Goal: Task Accomplishment & Management: Complete application form

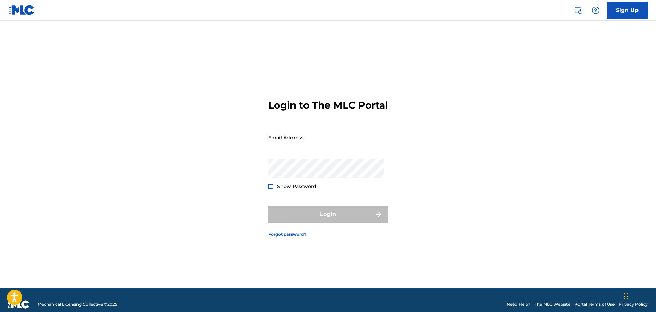
click at [624, 12] on link "Sign Up" at bounding box center [626, 10] width 41 height 17
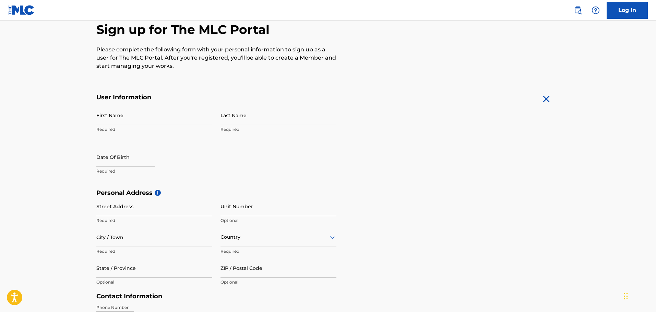
scroll to position [69, 0]
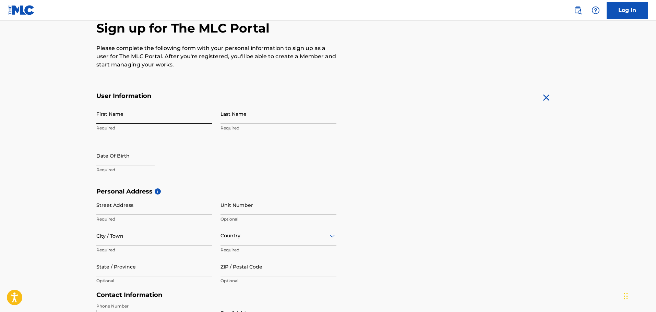
click at [107, 116] on input "First Name" at bounding box center [154, 114] width 116 height 20
type input "[PERSON_NAME]"
type input "[STREET_ADDRESS][PERSON_NAME]"
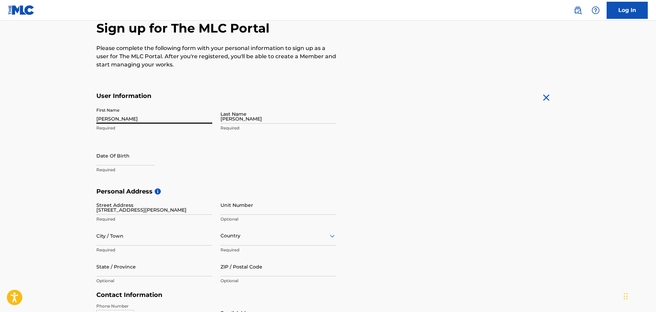
type input "[GEOGRAPHIC_DATA]"
type input "KY"
type input "40217"
type input "502"
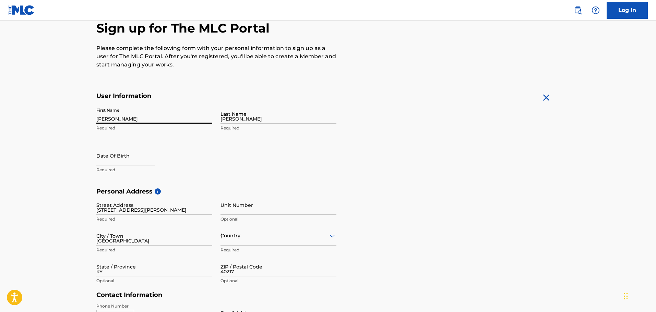
type input "2707907"
type input "[EMAIL_ADDRESS][DOMAIN_NAME]"
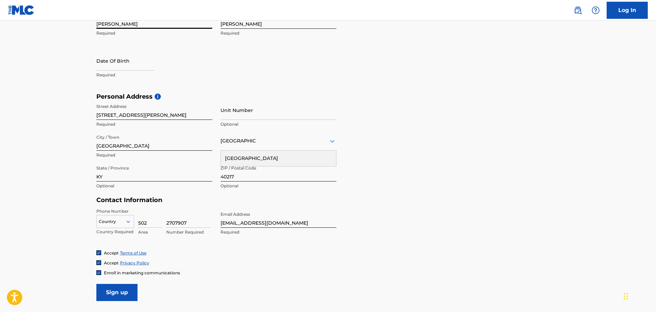
scroll to position [171, 0]
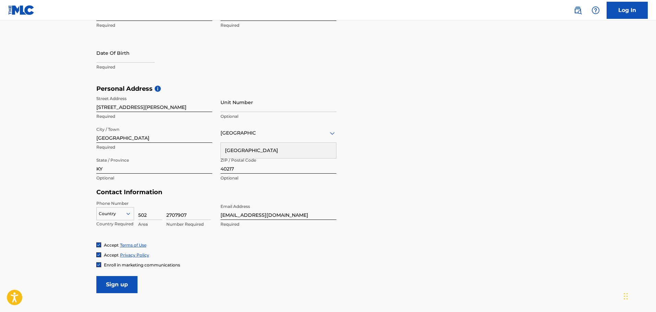
click at [235, 169] on input "40217" at bounding box center [278, 164] width 116 height 20
type input "40203"
click at [149, 107] on input "[STREET_ADDRESS][PERSON_NAME]" at bounding box center [154, 103] width 116 height 20
type input "2"
type input "[STREET_ADDRESS]"
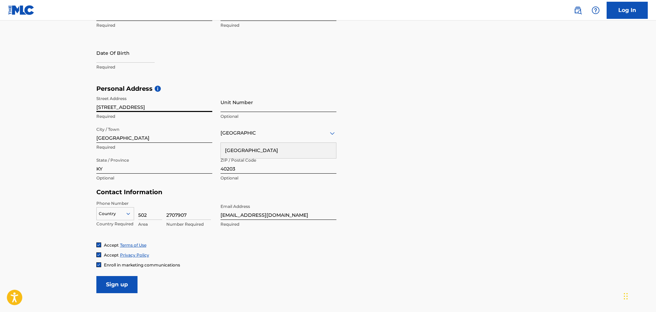
click at [226, 110] on input "Unit Number" at bounding box center [278, 103] width 116 height 20
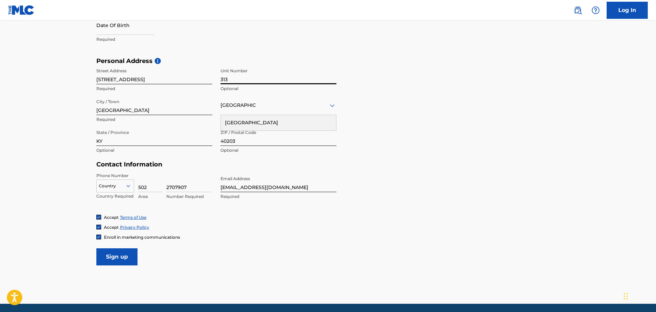
scroll to position [224, 0]
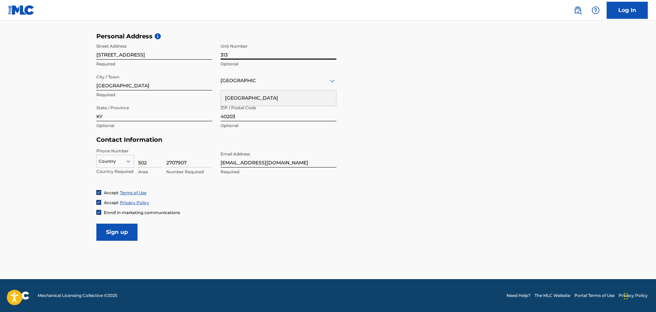
type input "313"
click at [191, 162] on input "2707907" at bounding box center [188, 158] width 45 height 20
type input "4280869"
click at [120, 233] on input "Sign up" at bounding box center [116, 232] width 41 height 17
click at [121, 162] on div at bounding box center [115, 162] width 37 height 8
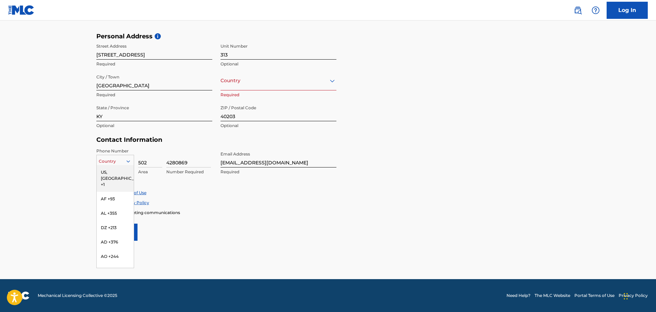
click at [117, 170] on div "US, [GEOGRAPHIC_DATA] +1" at bounding box center [115, 178] width 37 height 27
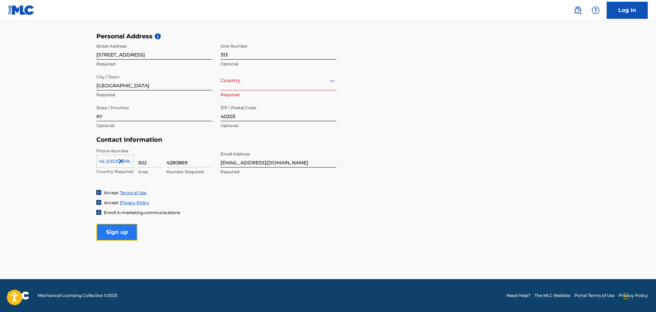
click at [127, 228] on input "Sign up" at bounding box center [116, 232] width 41 height 17
click at [114, 232] on input "Sign up" at bounding box center [116, 232] width 41 height 17
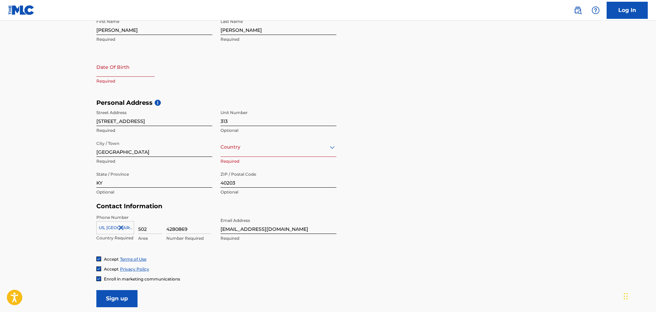
scroll to position [121, 0]
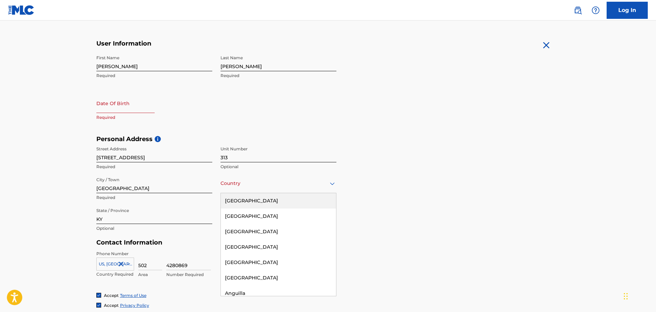
click at [307, 190] on div "Country" at bounding box center [278, 184] width 116 height 20
drag, startPoint x: 263, startPoint y: 202, endPoint x: 293, endPoint y: 202, distance: 29.8
click at [263, 202] on div "[GEOGRAPHIC_DATA]" at bounding box center [278, 200] width 115 height 15
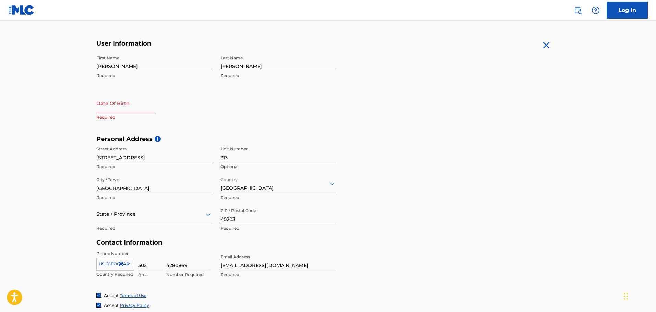
click at [110, 107] on input "text" at bounding box center [125, 104] width 58 height 20
select select "8"
select select "2025"
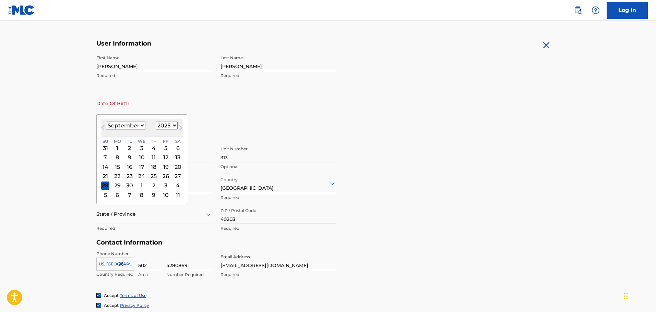
click at [138, 126] on select "January February March April May June July August September October November De…" at bounding box center [125, 126] width 39 height 8
select select "5"
click at [106, 122] on select "January February March April May June July August September October November De…" at bounding box center [125, 126] width 39 height 8
click at [172, 124] on select "1899 1900 1901 1902 1903 1904 1905 1906 1907 1908 1909 1910 1911 1912 1913 1914…" at bounding box center [167, 126] width 22 height 8
select select "2005"
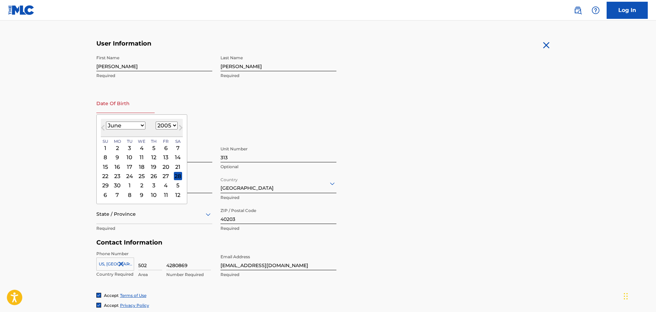
click at [156, 122] on select "1899 1900 1901 1902 1903 1904 1905 1906 1907 1908 1909 1910 1911 1912 1913 1914…" at bounding box center [167, 126] width 22 height 8
click at [131, 157] on div "7" at bounding box center [129, 158] width 8 height 8
type input "[DATE]"
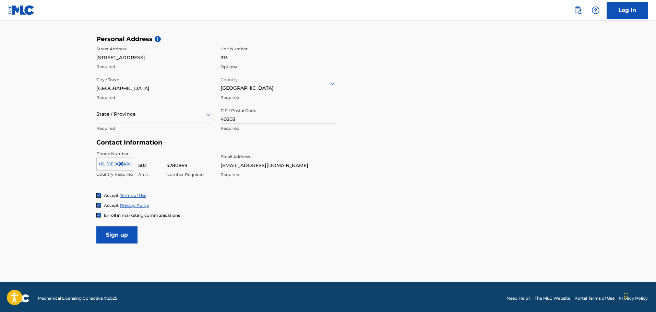
scroll to position [224, 0]
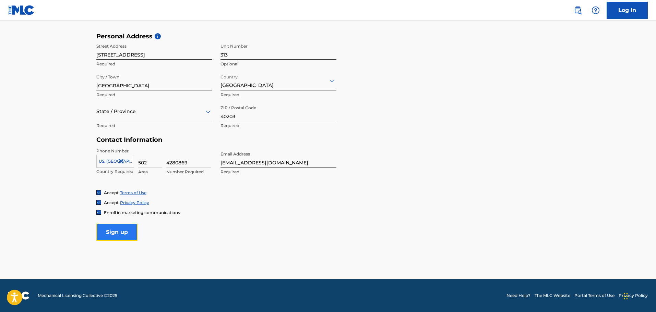
click at [126, 233] on input "Sign up" at bounding box center [116, 232] width 41 height 17
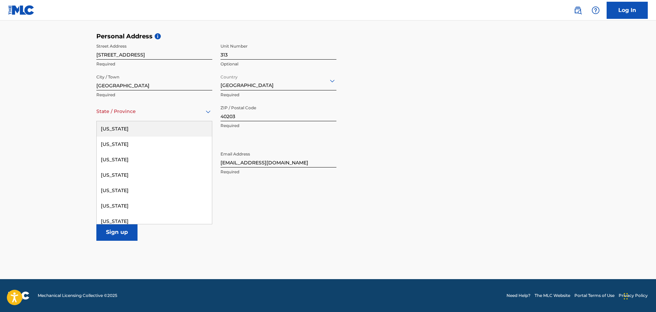
click at [169, 118] on div "State / Province" at bounding box center [154, 112] width 116 height 20
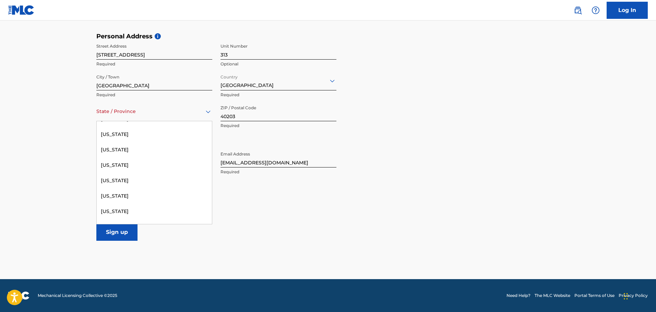
scroll to position [228, 0]
click at [124, 195] on div "[US_STATE]" at bounding box center [154, 193] width 115 height 15
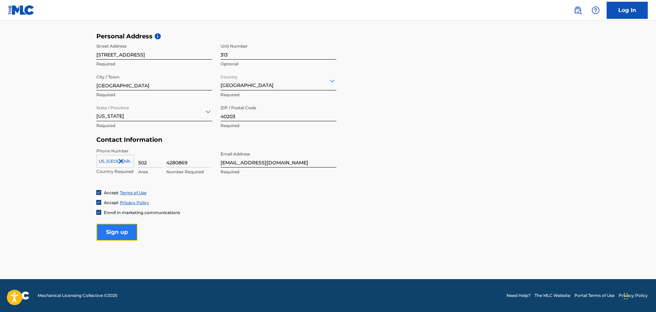
click at [123, 234] on input "Sign up" at bounding box center [116, 232] width 41 height 17
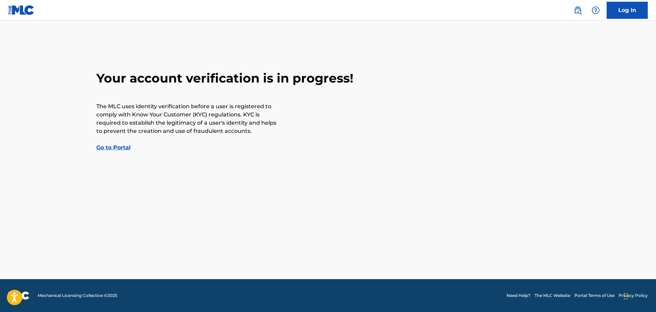
click at [118, 147] on link "Go to Portal" at bounding box center [113, 147] width 34 height 7
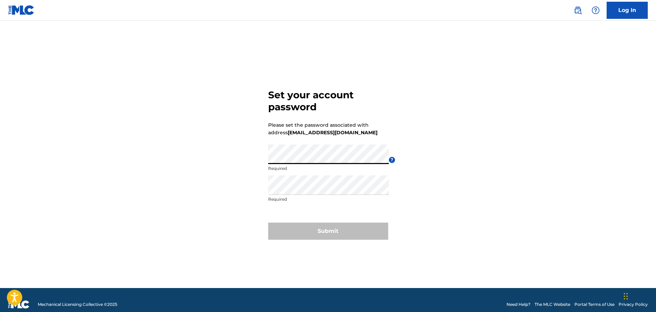
click at [255, 158] on div "Set your account password Please set the password associated with address kiyom…" at bounding box center [328, 163] width 480 height 251
drag, startPoint x: 264, startPoint y: 157, endPoint x: 464, endPoint y: 48, distance: 228.1
click at [464, 48] on div "Set your account password Please set the password associated with address kiyom…" at bounding box center [328, 163] width 480 height 251
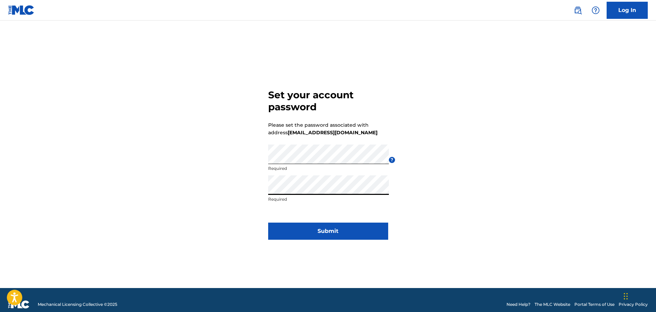
click button "Submit" at bounding box center [328, 231] width 120 height 17
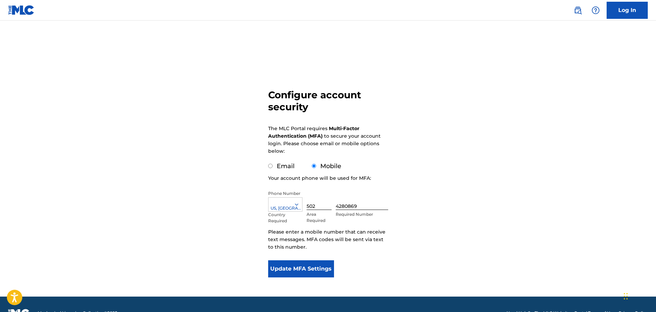
click at [271, 165] on input "Email" at bounding box center [270, 166] width 4 height 4
radio input "true"
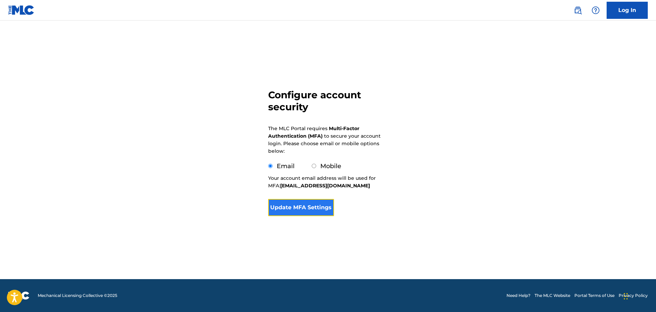
click at [316, 210] on button "Update MFA Settings" at bounding box center [301, 207] width 66 height 17
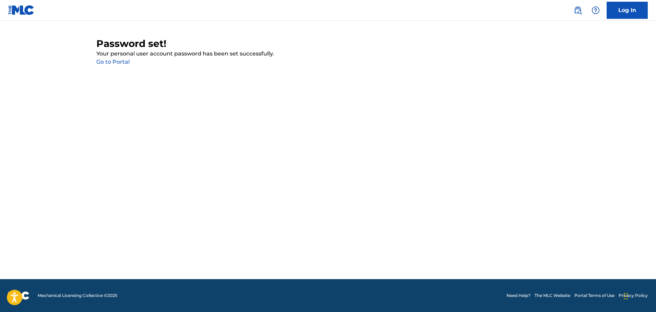
click at [123, 61] on link "Go to Portal" at bounding box center [112, 62] width 33 height 7
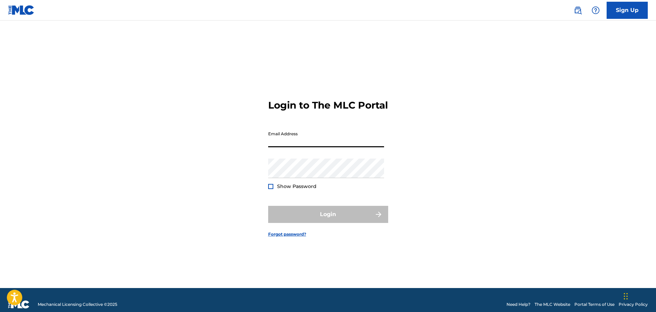
click at [281, 147] on input "Email Address" at bounding box center [326, 138] width 116 height 20
type input "[EMAIL_ADDRESS][DOMAIN_NAME]"
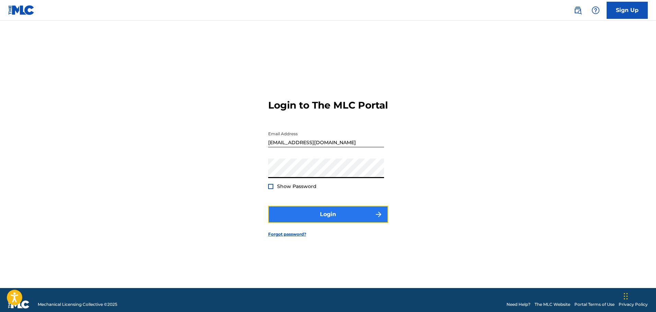
click at [336, 223] on button "Login" at bounding box center [328, 214] width 120 height 17
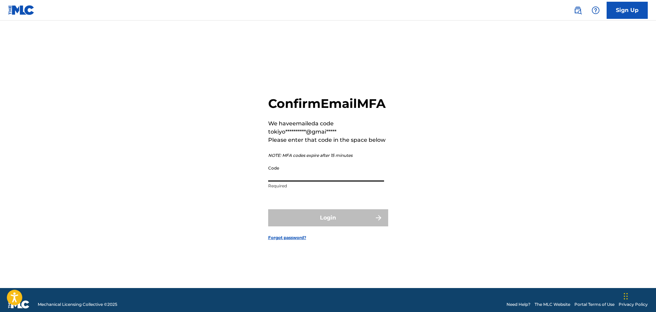
paste input "692546"
click at [270, 182] on input "692546" at bounding box center [326, 172] width 116 height 20
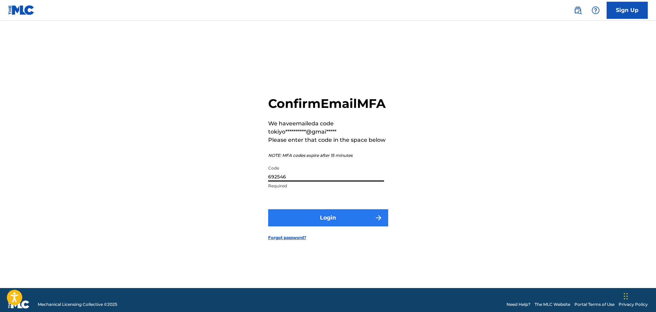
type input "692546"
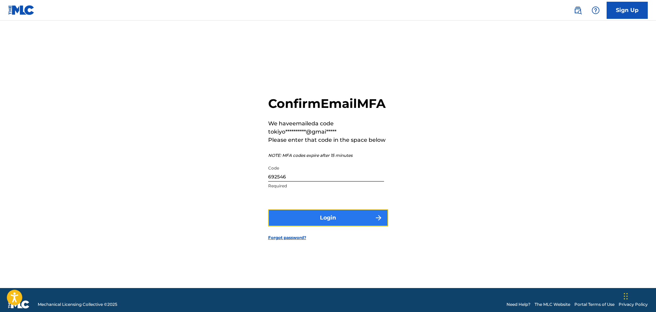
click at [304, 219] on button "Login" at bounding box center [328, 217] width 120 height 17
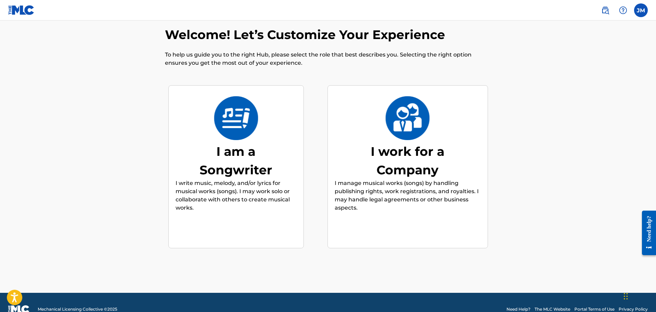
click at [242, 123] on img at bounding box center [236, 118] width 45 height 44
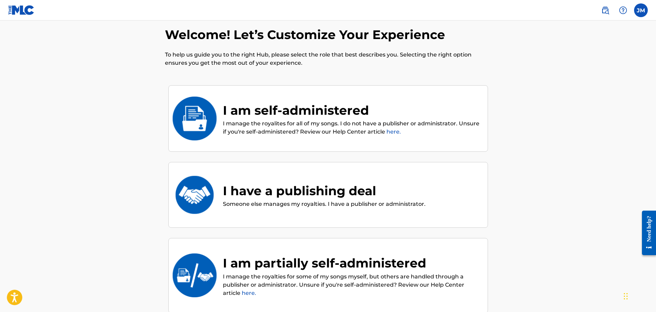
scroll to position [31, 0]
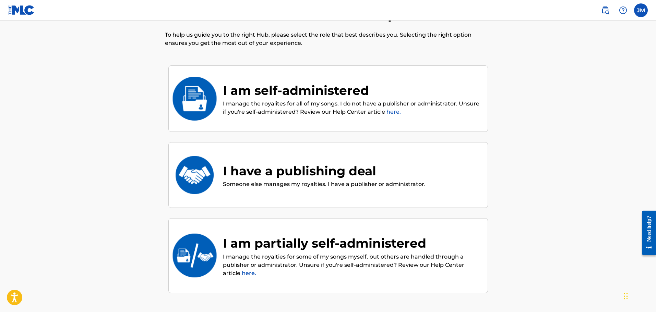
click at [413, 82] on div "I am self-administered" at bounding box center [352, 90] width 258 height 19
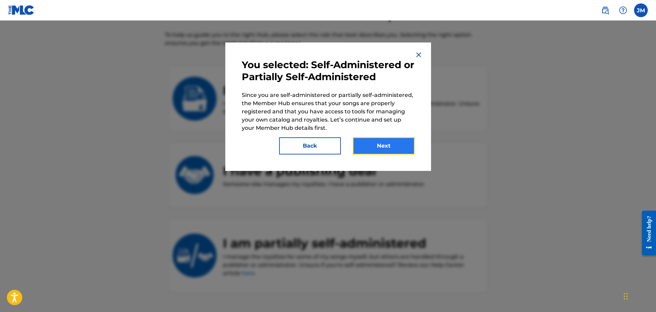
click at [390, 144] on button "Next" at bounding box center [384, 145] width 62 height 17
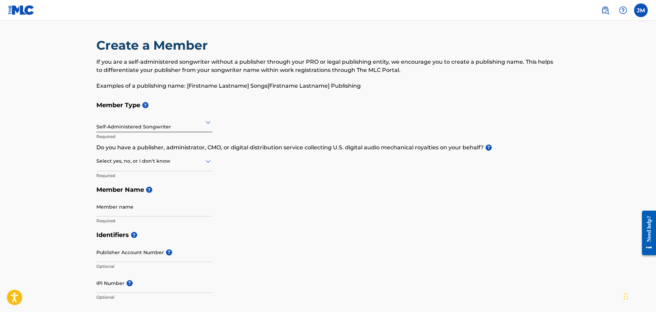
click at [183, 128] on div "Self-Administered Songwriter" at bounding box center [154, 122] width 116 height 17
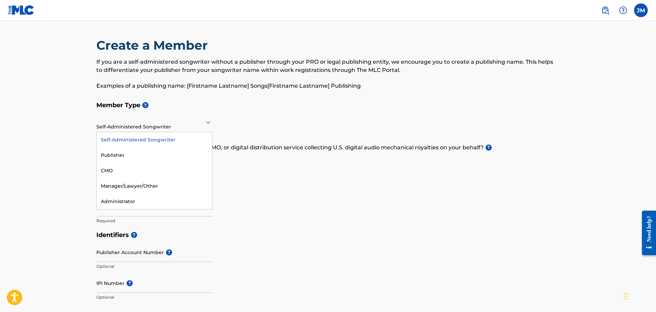
click at [256, 109] on h5 "Member Type ?" at bounding box center [327, 105] width 463 height 15
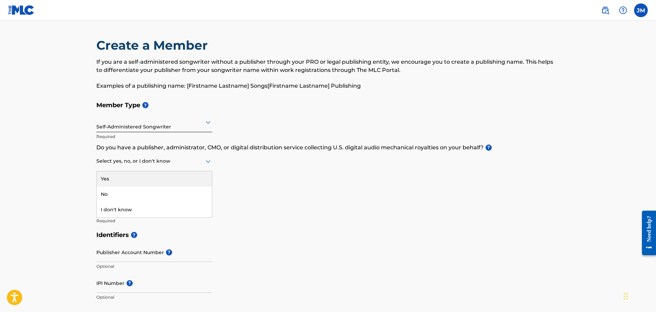
click at [199, 162] on div at bounding box center [154, 161] width 116 height 9
click at [102, 196] on div "No" at bounding box center [154, 194] width 115 height 15
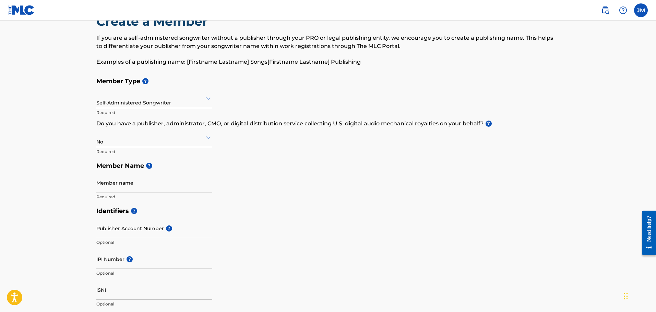
scroll to position [34, 0]
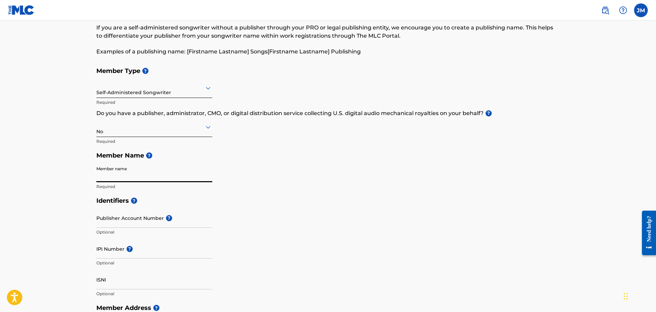
click at [139, 177] on input "Member name" at bounding box center [154, 173] width 116 height 20
type input "James Morgan"
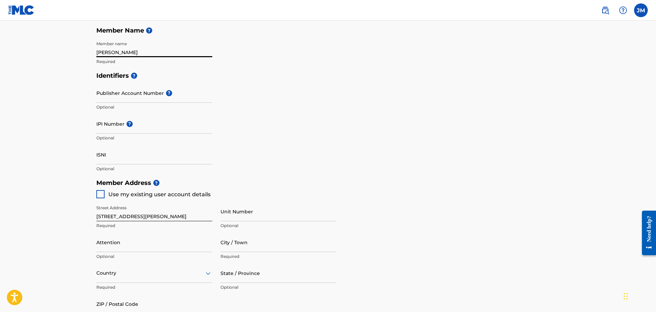
scroll to position [171, 0]
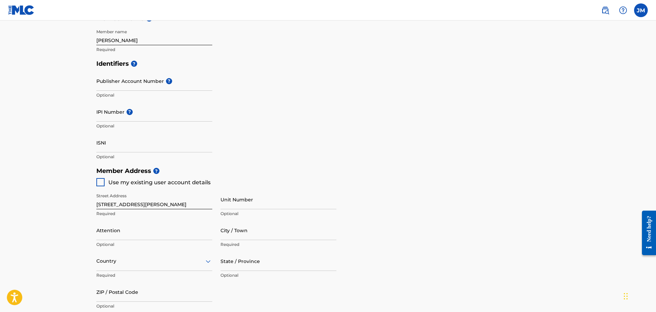
click at [100, 182] on div at bounding box center [100, 182] width 8 height 8
type input "[STREET_ADDRESS]"
type input "[GEOGRAPHIC_DATA]"
type input "40203"
type input "502"
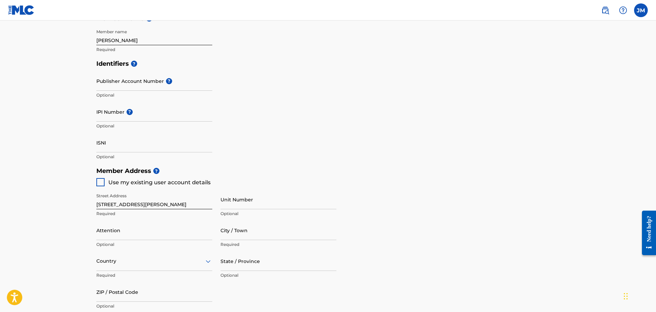
type input "4280869"
type input "[EMAIL_ADDRESS][DOMAIN_NAME]"
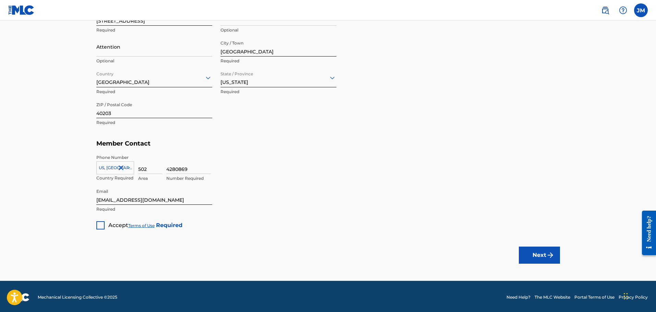
scroll to position [357, 0]
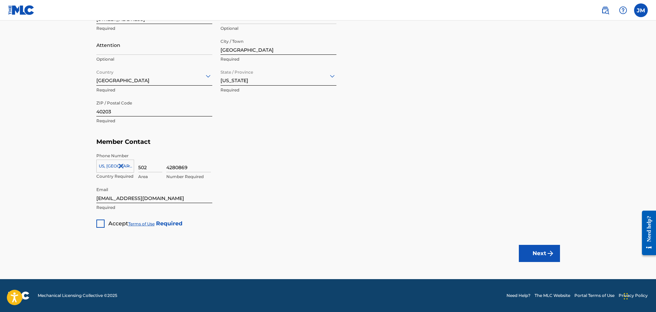
click at [100, 225] on div at bounding box center [100, 224] width 8 height 8
click at [552, 258] on button "Next" at bounding box center [539, 253] width 41 height 17
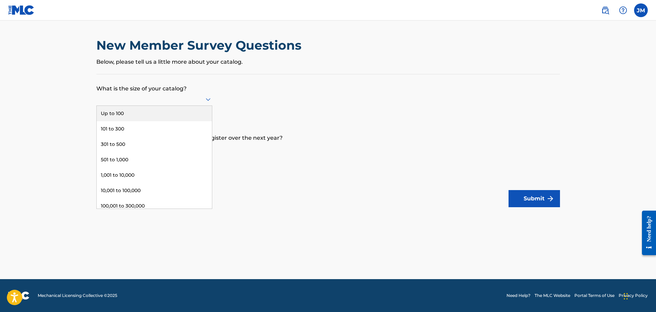
click at [143, 102] on div at bounding box center [154, 99] width 116 height 9
click at [138, 110] on div "Up to 100" at bounding box center [154, 113] width 115 height 15
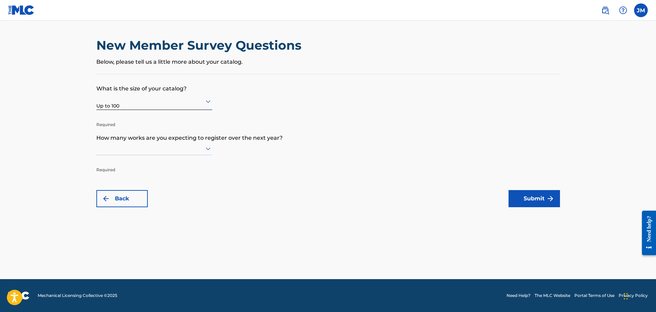
click at [204, 148] on icon at bounding box center [208, 149] width 8 height 8
click at [136, 164] on div "Up to 100" at bounding box center [154, 162] width 115 height 15
click at [546, 202] on img "submit" at bounding box center [550, 199] width 8 height 8
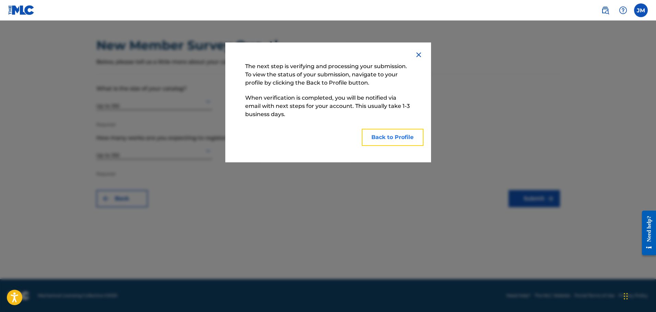
click at [386, 138] on button "Back to Profile" at bounding box center [393, 137] width 62 height 17
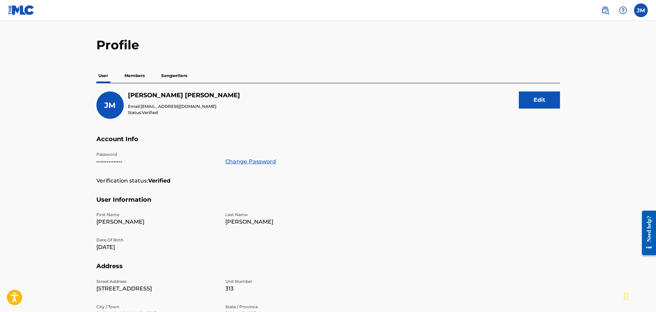
scroll to position [12, 0]
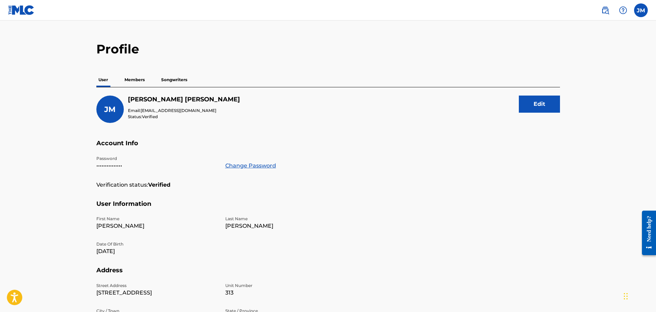
click at [12, 11] on img at bounding box center [21, 10] width 26 height 10
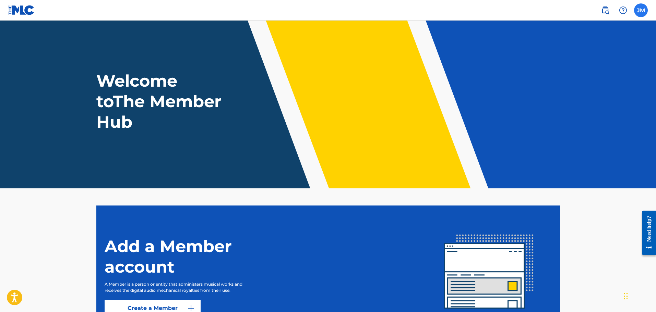
click at [641, 11] on label at bounding box center [641, 10] width 14 height 14
click at [641, 10] on input "JM James Morgan kiyomikayama69@gmail.com Notification Preferences Profile Log o…" at bounding box center [641, 10] width 0 height 0
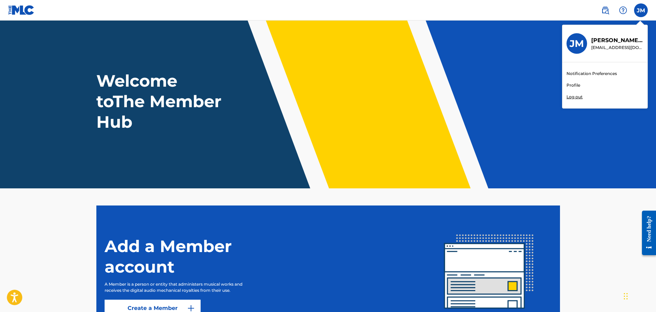
click at [574, 86] on link "Profile" at bounding box center [573, 85] width 14 height 6
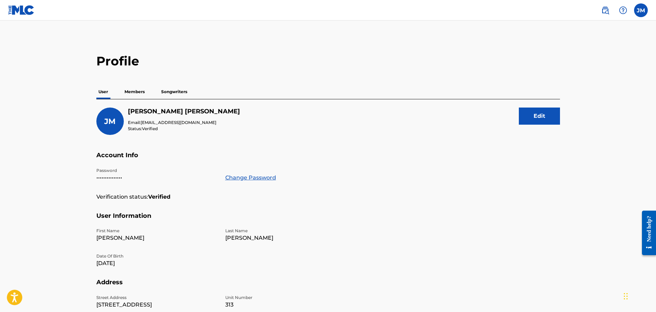
click at [167, 92] on p "Songwriters" at bounding box center [174, 92] width 30 height 14
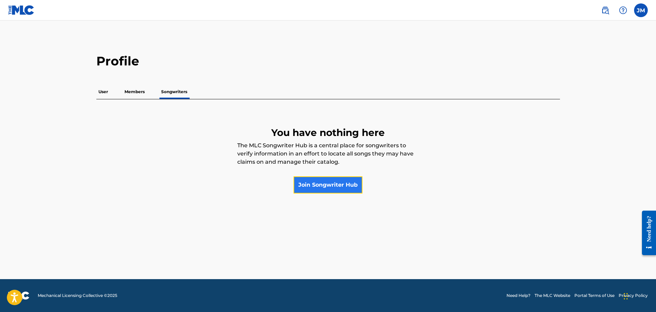
click at [323, 184] on link "Join Songwriter Hub" at bounding box center [327, 185] width 69 height 17
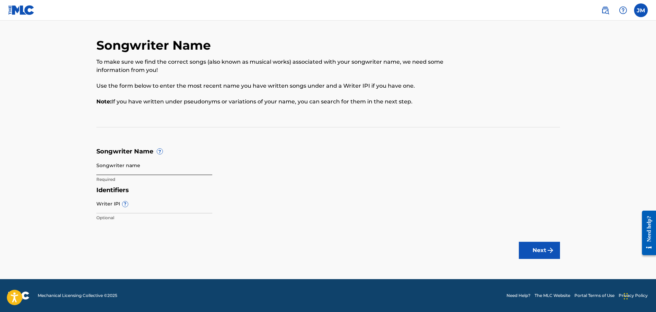
click at [141, 165] on input "Songwriter name" at bounding box center [154, 166] width 116 height 20
type input "James Morgan"
click at [522, 252] on button "Next" at bounding box center [539, 250] width 41 height 17
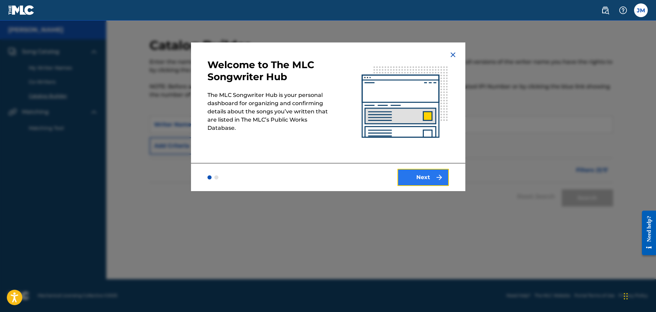
click at [427, 176] on button "Next" at bounding box center [422, 177] width 51 height 17
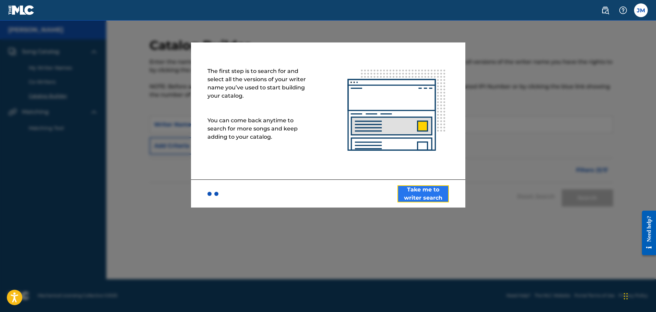
click at [442, 198] on button "Take me to writer search" at bounding box center [422, 193] width 51 height 17
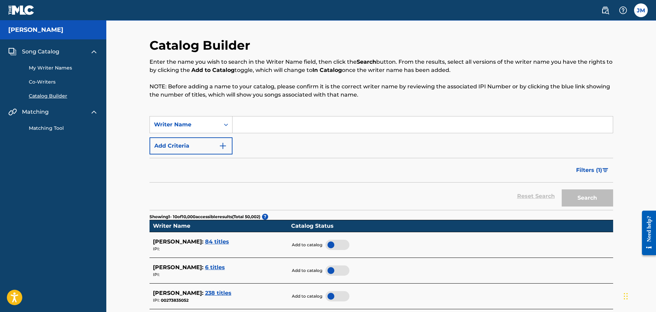
click at [11, 12] on img at bounding box center [21, 10] width 26 height 10
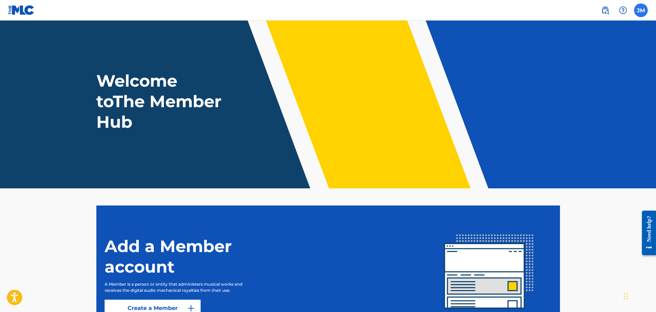
click at [635, 12] on label at bounding box center [641, 10] width 14 height 14
click at [641, 10] on input "JM James Morgan kiyomikayama69@gmail.com Notification Preferences Profile Log o…" at bounding box center [641, 10] width 0 height 0
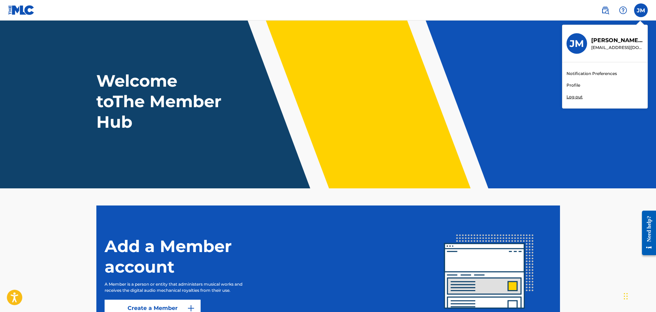
click at [571, 85] on link "Profile" at bounding box center [573, 85] width 14 height 6
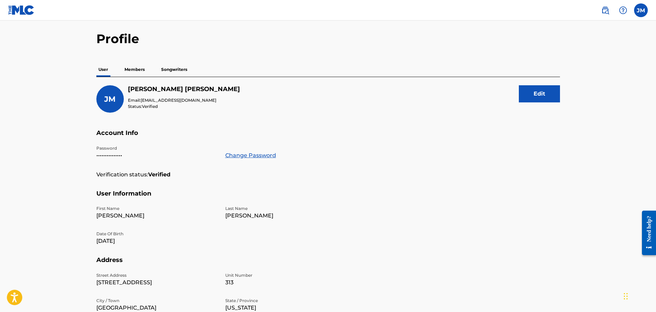
scroll to position [34, 0]
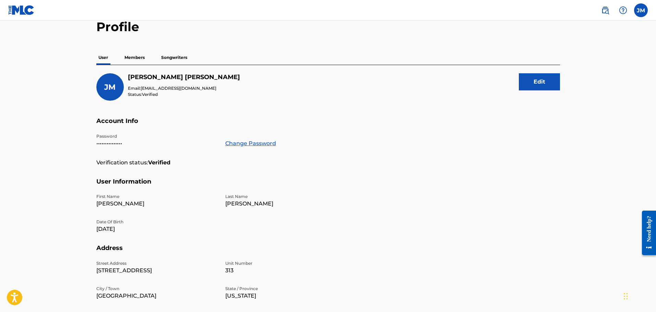
click at [165, 56] on p "Songwriters" at bounding box center [174, 57] width 30 height 14
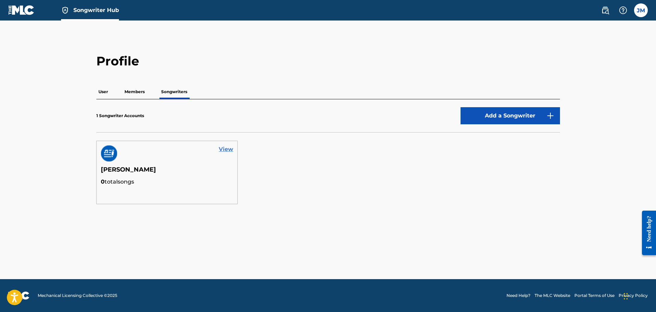
click at [229, 150] on link "View" at bounding box center [226, 149] width 14 height 8
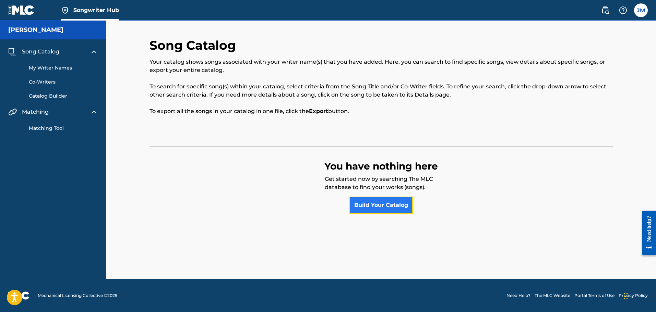
click at [372, 207] on link "Build Your Catalog" at bounding box center [380, 205] width 63 height 17
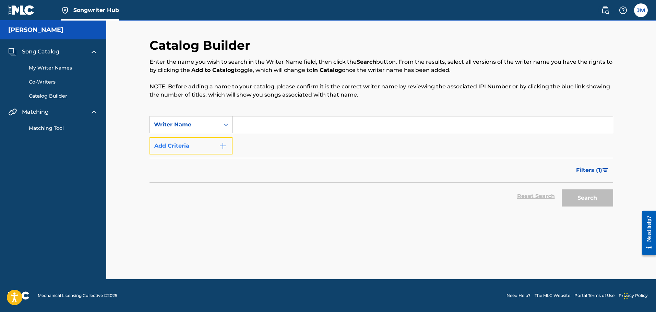
click at [212, 149] on button "Add Criteria" at bounding box center [190, 145] width 83 height 17
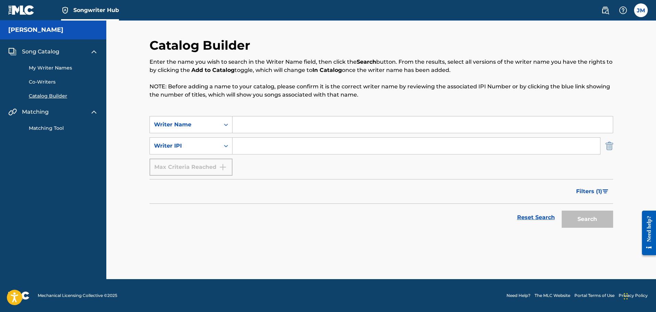
click at [611, 146] on img "Search Form" at bounding box center [609, 145] width 8 height 17
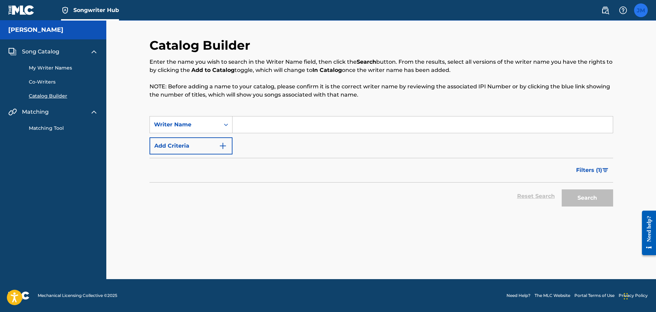
click at [639, 15] on label at bounding box center [641, 10] width 14 height 14
click at [641, 10] on input "JM James Morgan kiyomikayama69@gmail.com Notification Preferences Profile Log o…" at bounding box center [641, 10] width 0 height 0
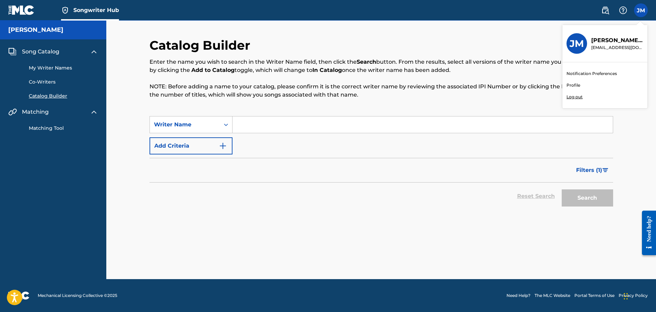
click at [572, 84] on link "Profile" at bounding box center [573, 85] width 14 height 6
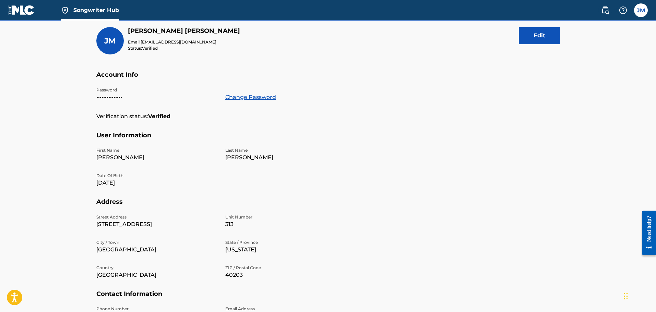
scroll to position [12, 0]
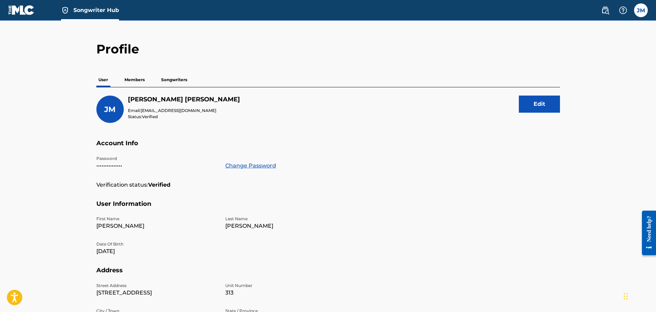
click at [140, 81] on p "Members" at bounding box center [134, 80] width 24 height 14
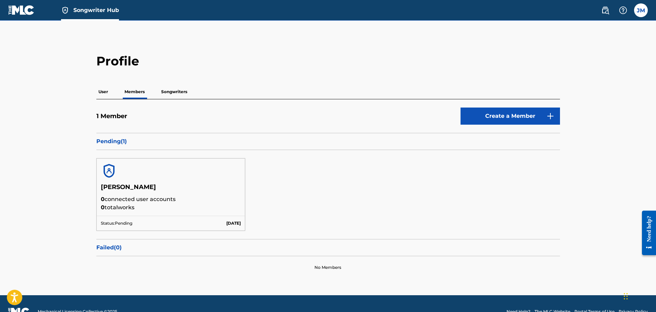
click at [104, 94] on p "User" at bounding box center [103, 92] width 14 height 14
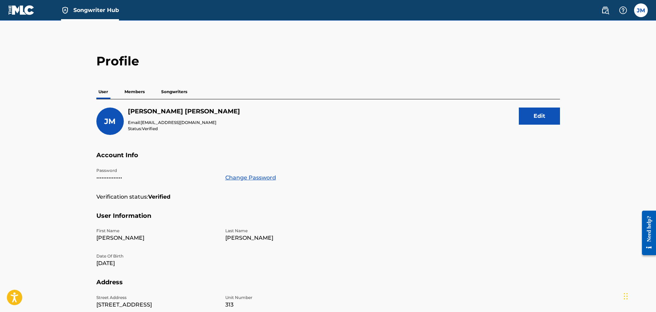
click at [173, 93] on p "Songwriters" at bounding box center [174, 92] width 30 height 14
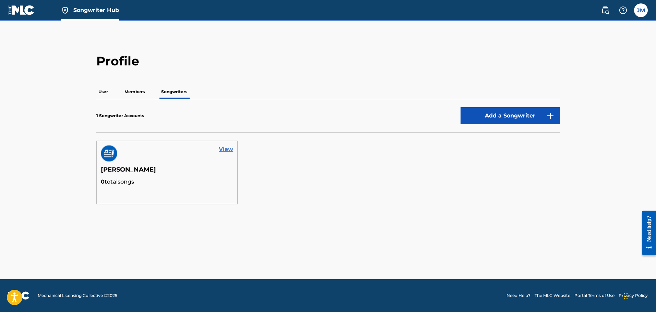
click at [228, 151] on link "View" at bounding box center [226, 149] width 14 height 8
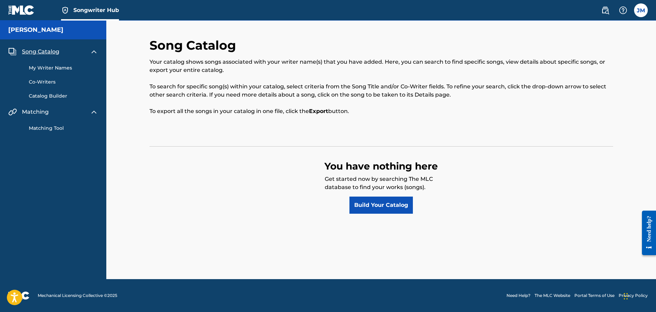
click at [28, 11] on img at bounding box center [21, 10] width 26 height 10
click at [9, 11] on img at bounding box center [21, 10] width 26 height 10
click at [645, 13] on label at bounding box center [641, 10] width 14 height 14
click at [641, 10] on input "JM James Morgan kiyomikayama69@gmail.com Notification Preferences Profile Log o…" at bounding box center [641, 10] width 0 height 0
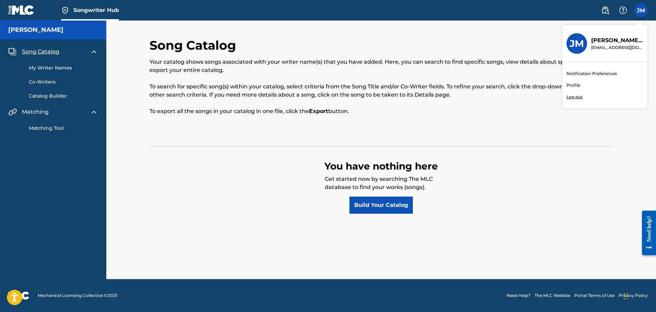
click at [572, 87] on link "Profile" at bounding box center [573, 85] width 14 height 6
